Goal: Browse casually

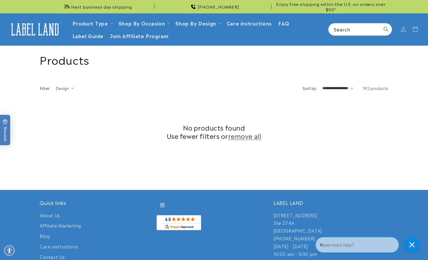
scroll to position [142, 0]
